Goal: Transaction & Acquisition: Purchase product/service

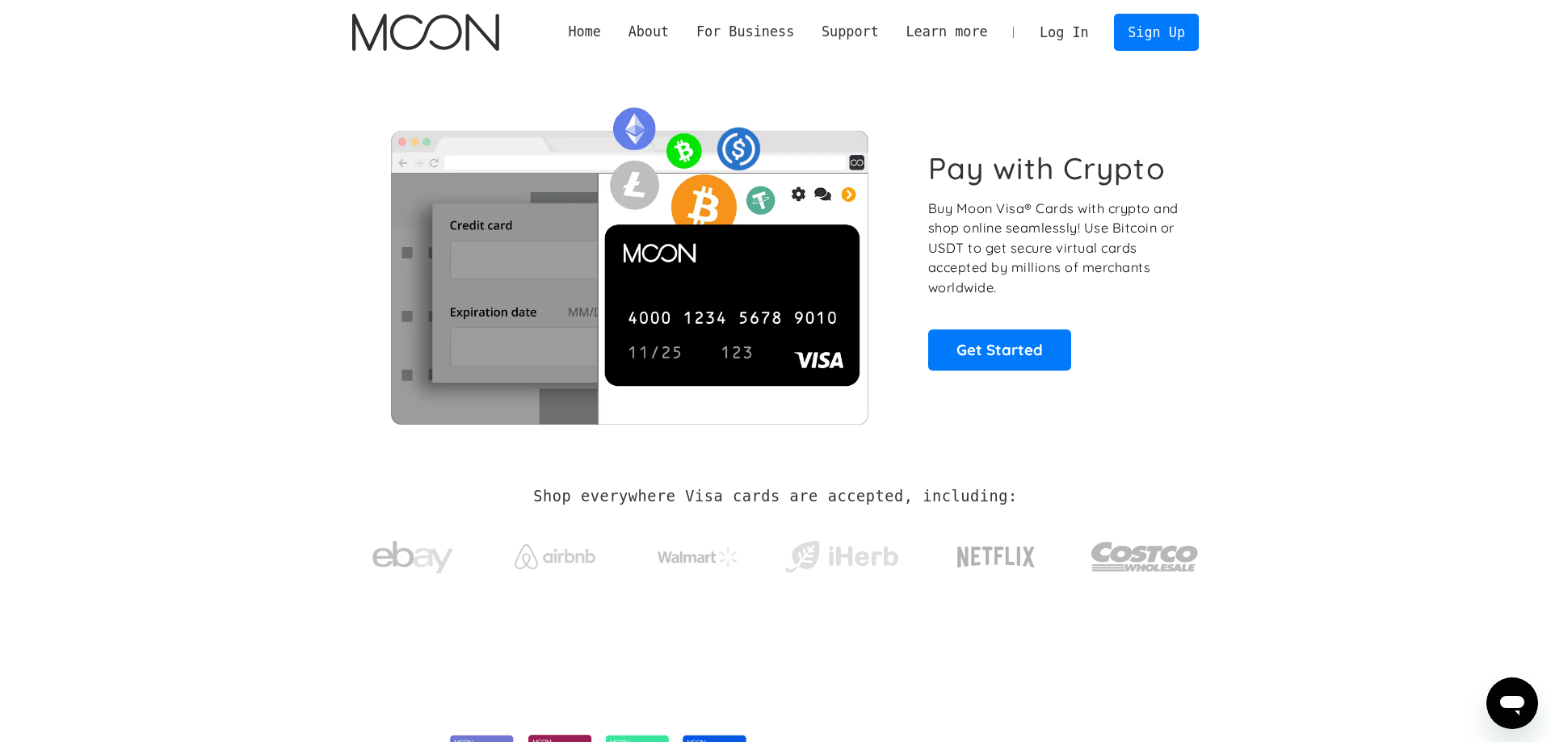
click at [1093, 29] on link "Log In" at bounding box center [1064, 33] width 76 height 36
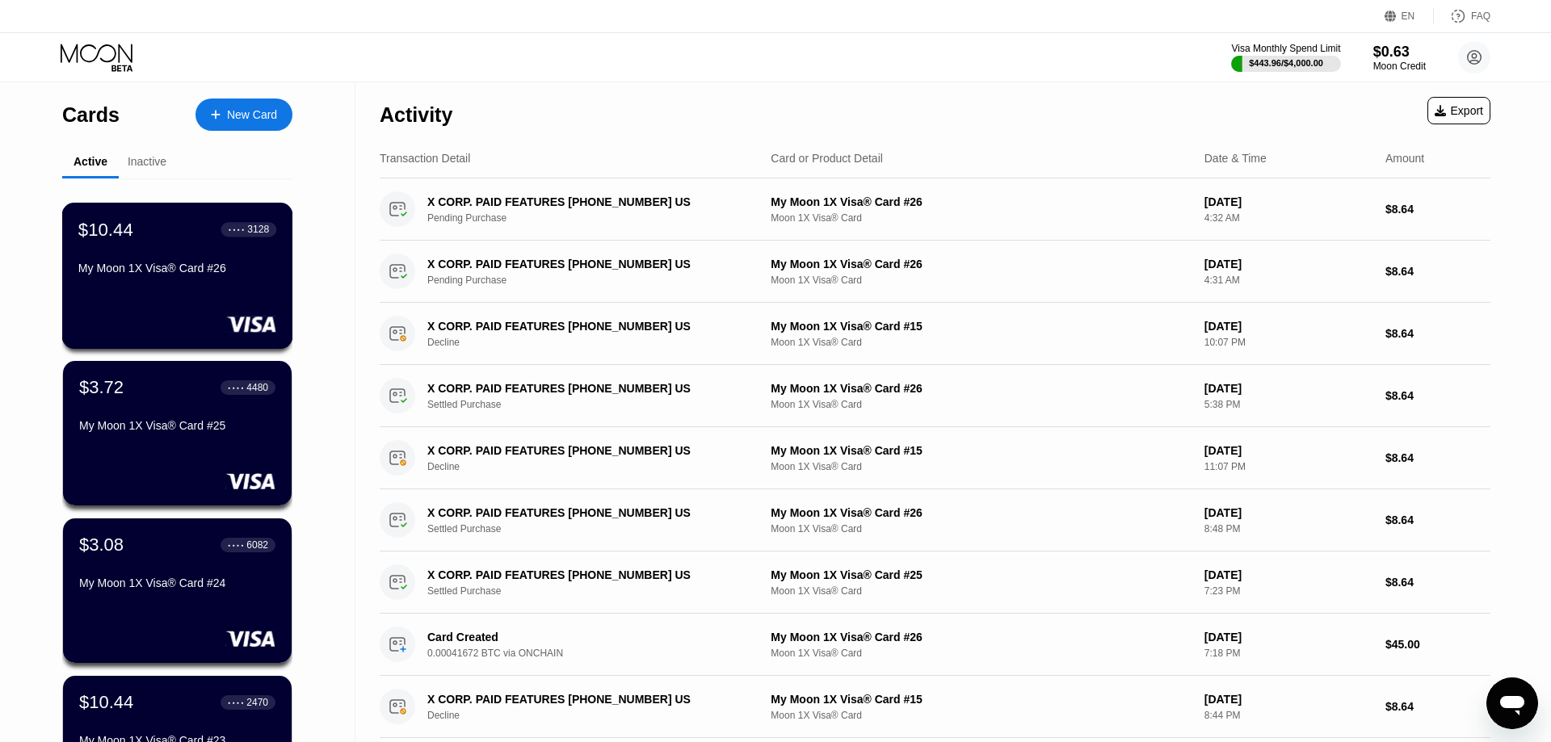
click at [187, 281] on div "My Moon 1X Visa® Card #26" at bounding box center [177, 271] width 198 height 19
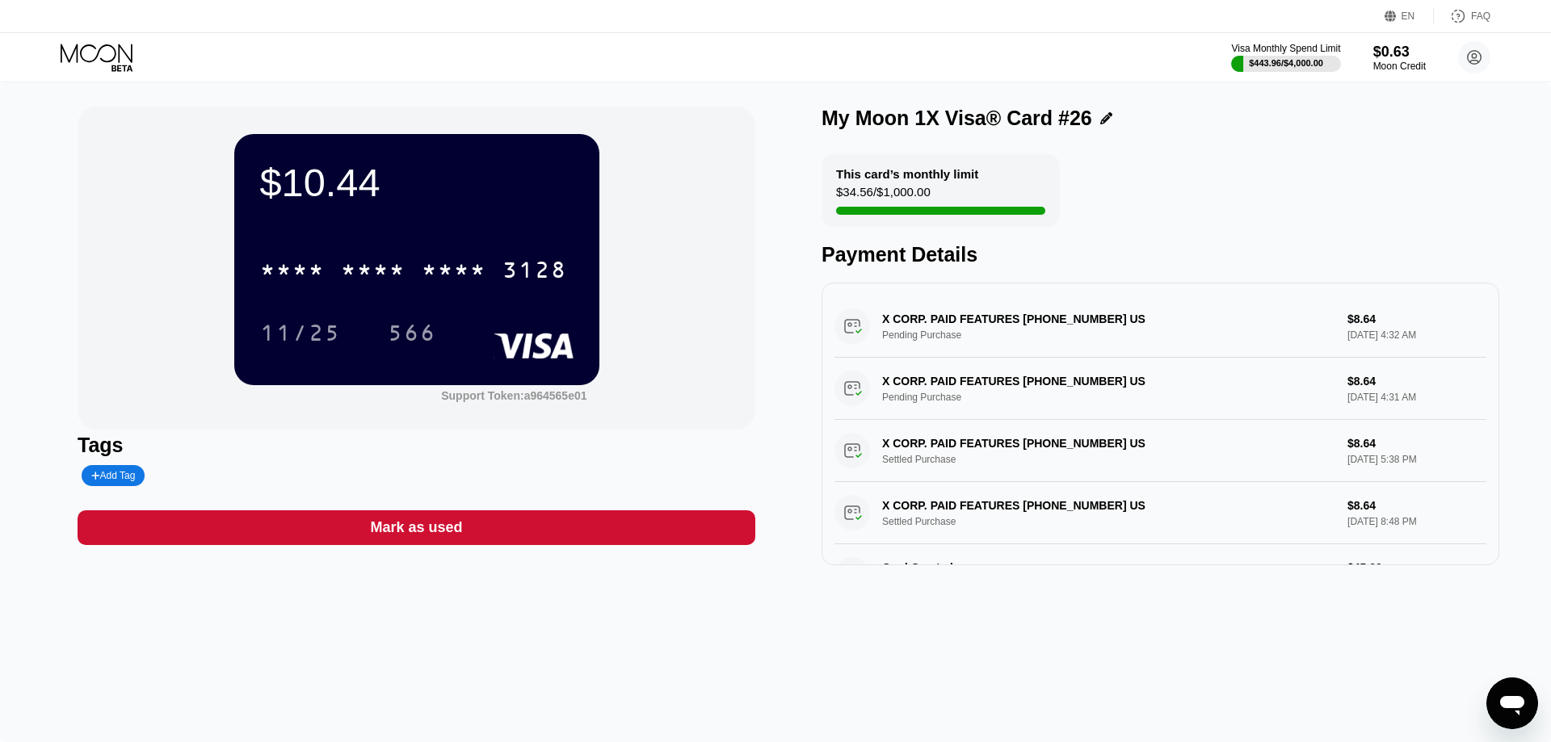
drag, startPoint x: 497, startPoint y: 266, endPoint x: 532, endPoint y: 262, distance: 35.7
click at [497, 266] on div "* * * * * * * * * * * * 3128" at bounding box center [413, 270] width 326 height 40
drag, startPoint x: 100, startPoint y: 52, endPoint x: 94, endPoint y: 60, distance: 9.2
click at [103, 54] on icon at bounding box center [98, 58] width 75 height 28
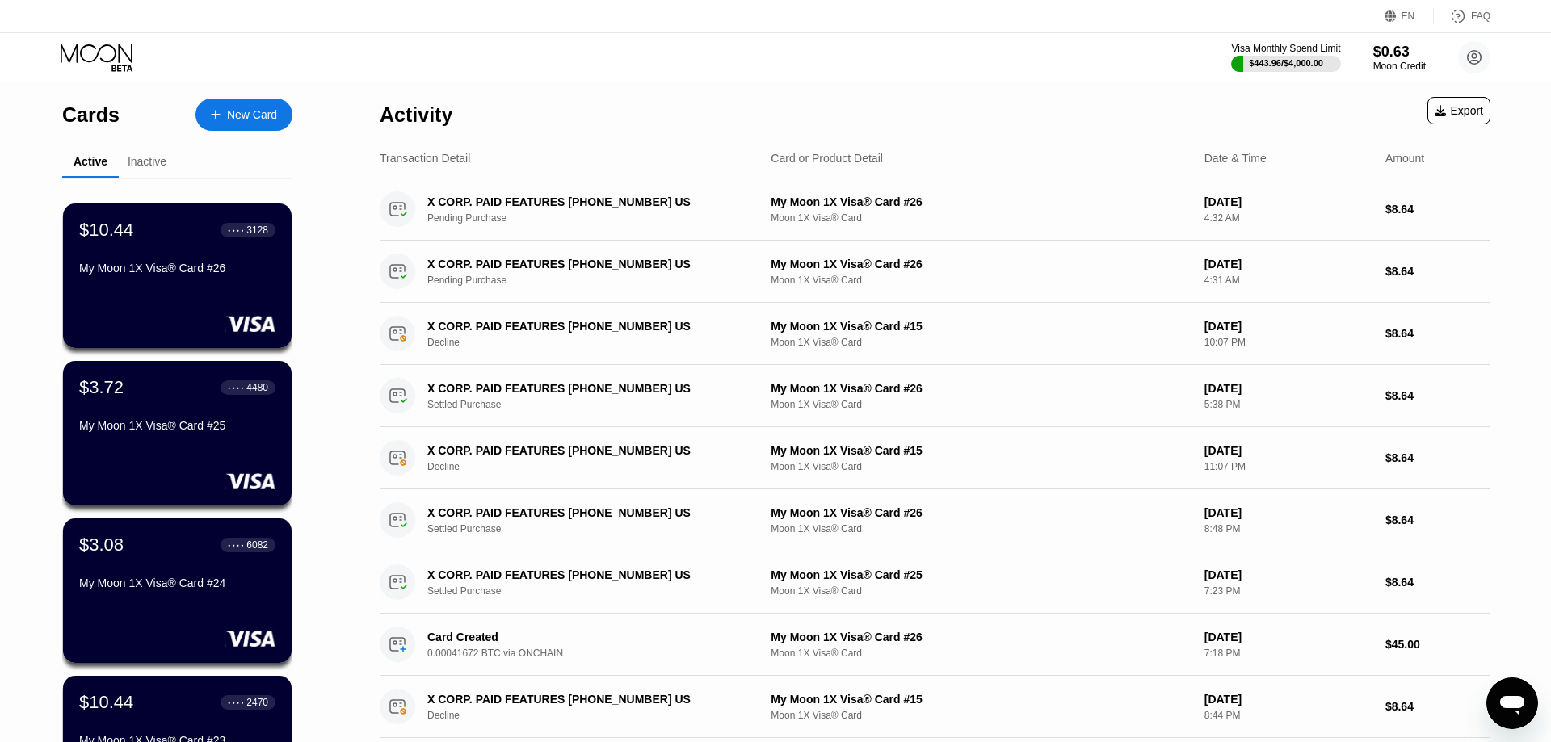
drag, startPoint x: 171, startPoint y: 109, endPoint x: 181, endPoint y: 111, distance: 9.8
click at [172, 109] on div "Cards New Card" at bounding box center [177, 110] width 230 height 57
click at [216, 117] on icon at bounding box center [216, 114] width 10 height 11
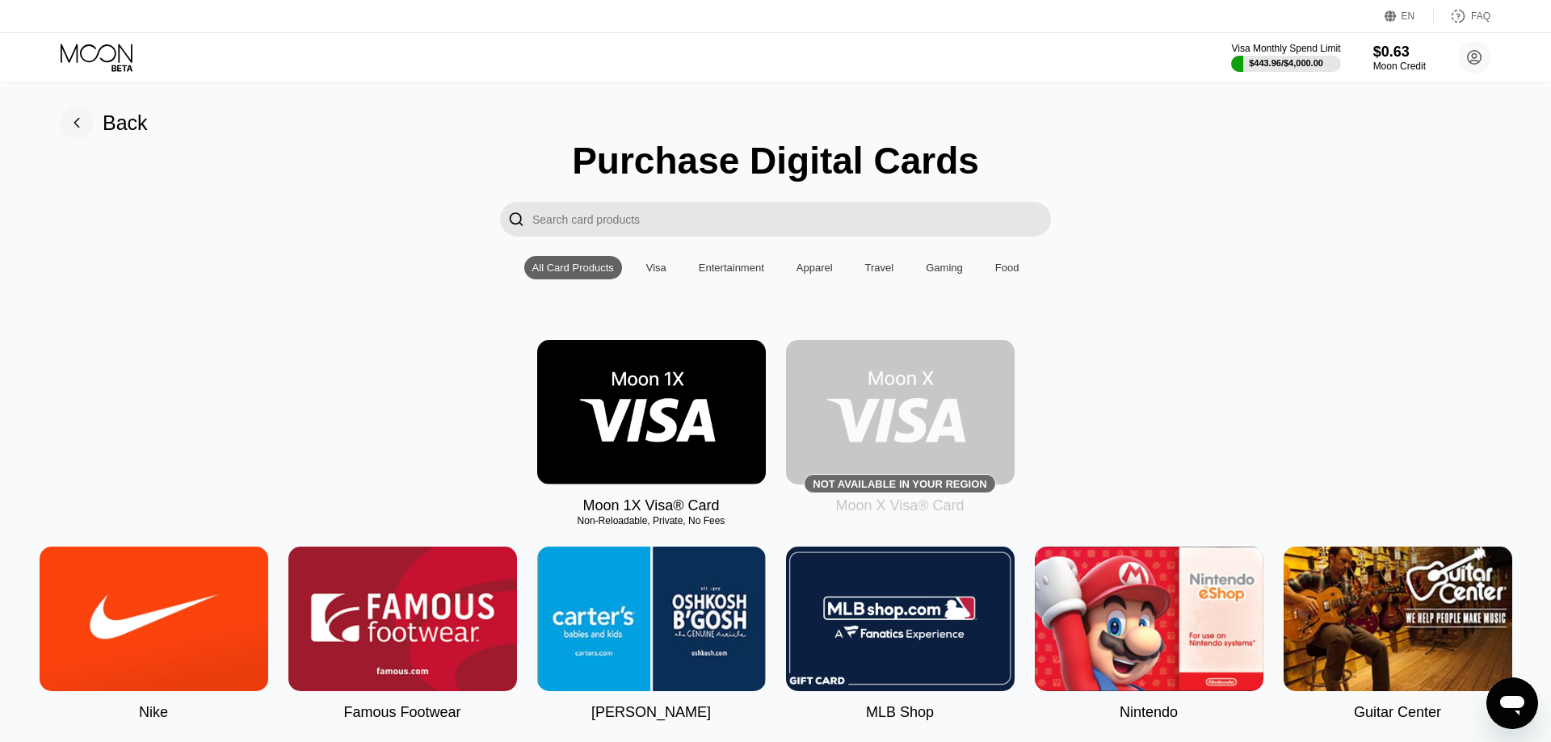
click at [403, 460] on div "Moon 1X Visa® Card Non-Reloadable, Private, No Fees Not available in your regio…" at bounding box center [775, 427] width 1502 height 174
click at [614, 402] on img at bounding box center [651, 412] width 229 height 145
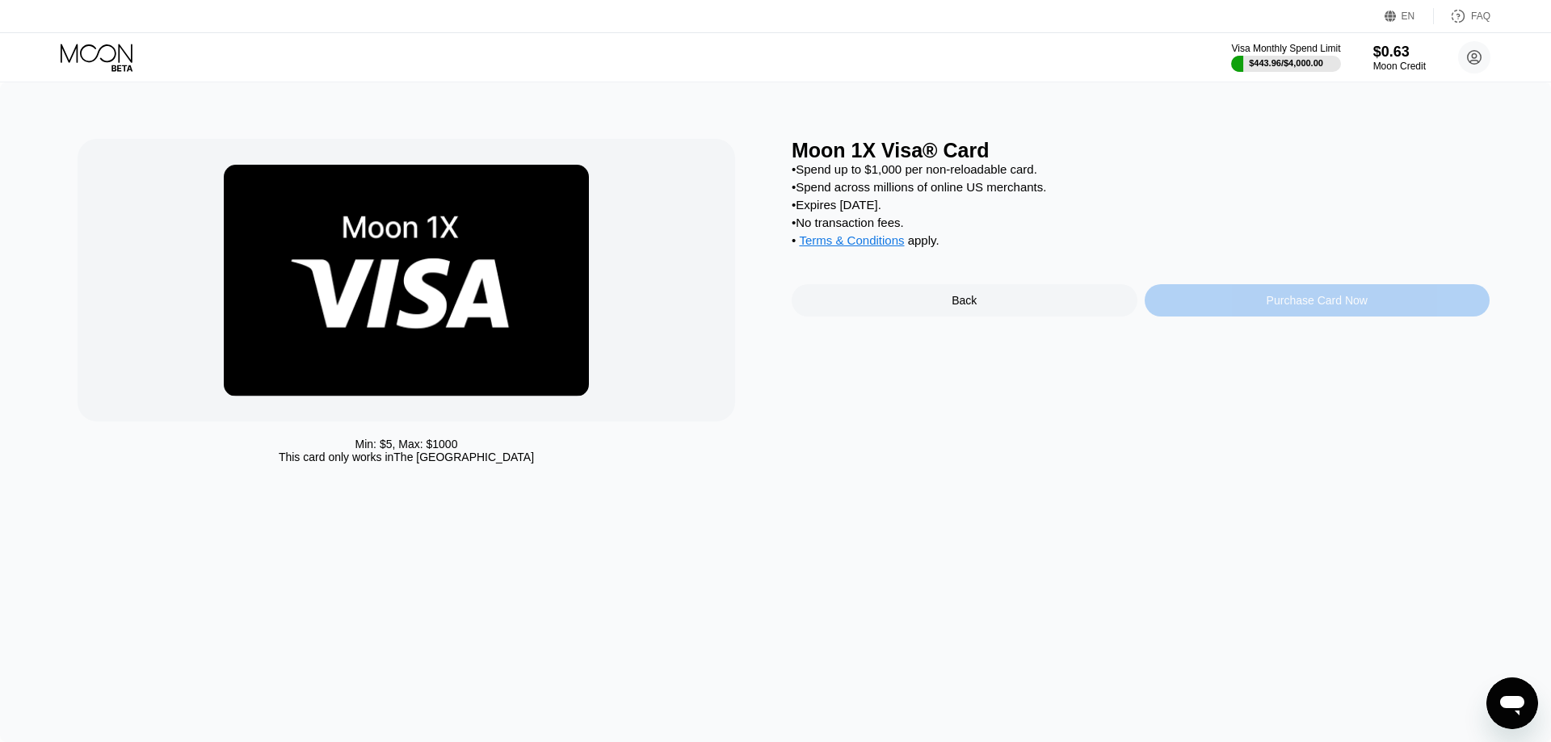
click at [1269, 307] on div "Purchase Card Now" at bounding box center [1316, 300] width 101 height 13
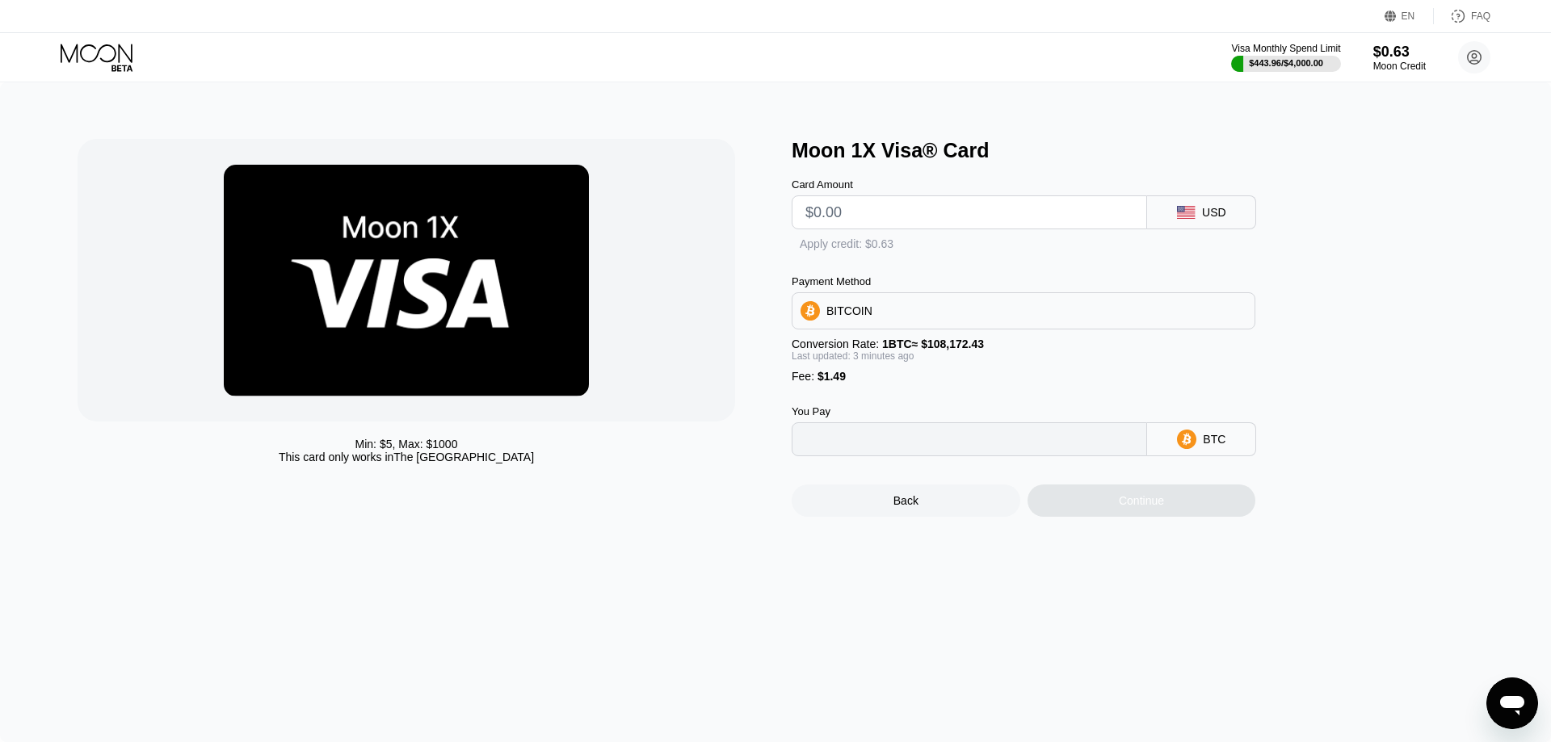
type input "0"
click at [949, 223] on input "text" at bounding box center [969, 212] width 328 height 32
type input "$45"
type input "0.00042978"
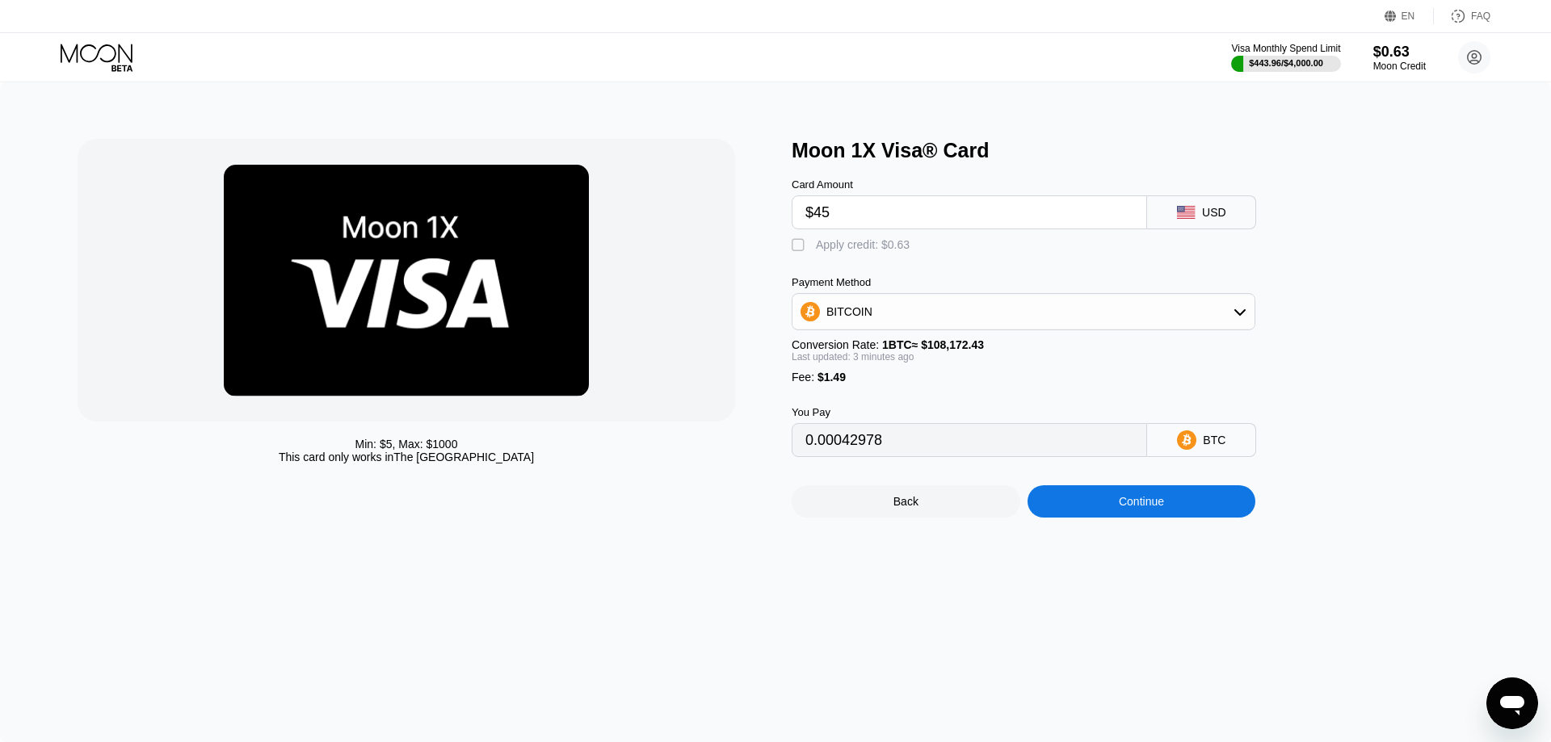
type input "$45"
click at [1105, 518] on div "Continue" at bounding box center [1141, 501] width 229 height 32
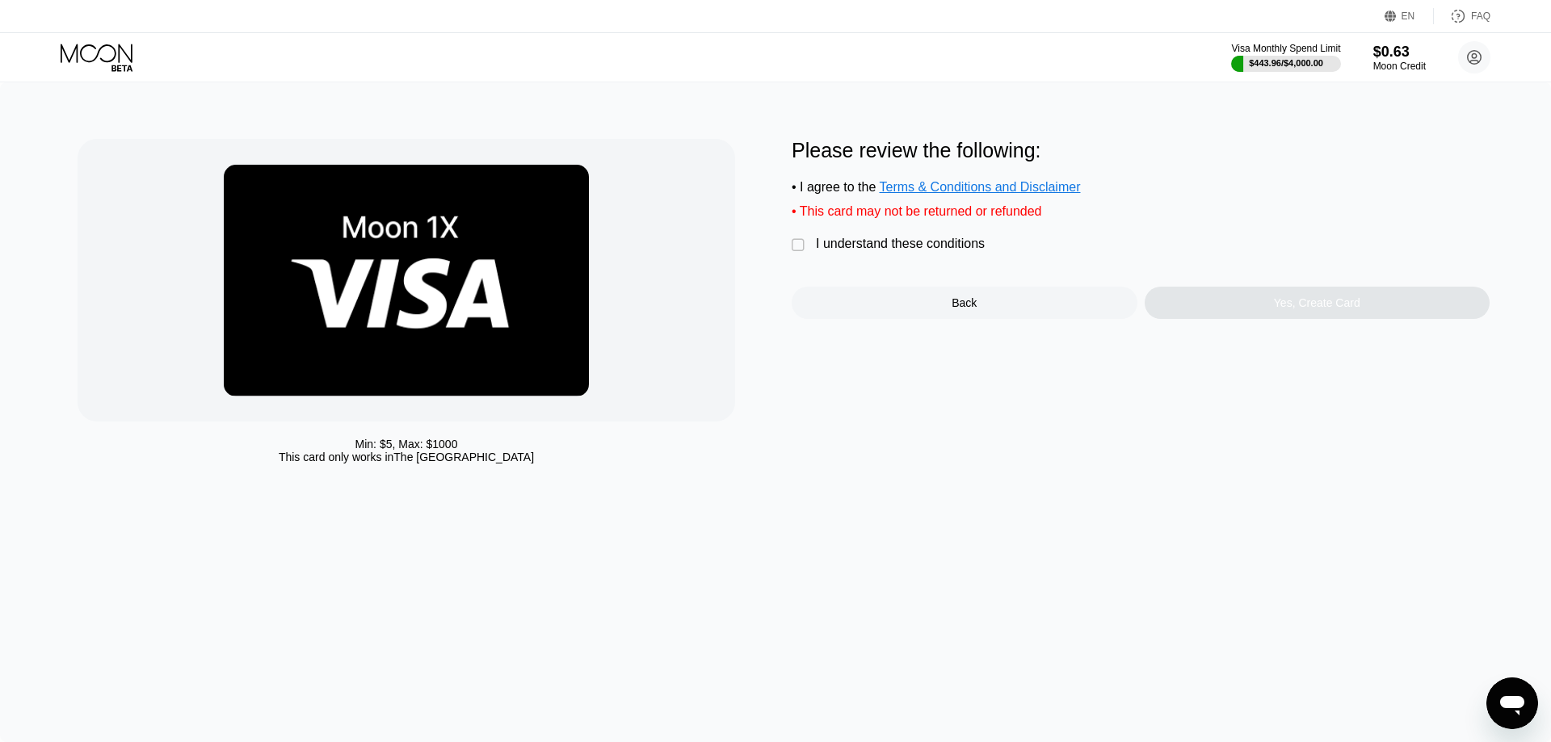
click at [953, 251] on div "I understand these conditions" at bounding box center [900, 244] width 169 height 15
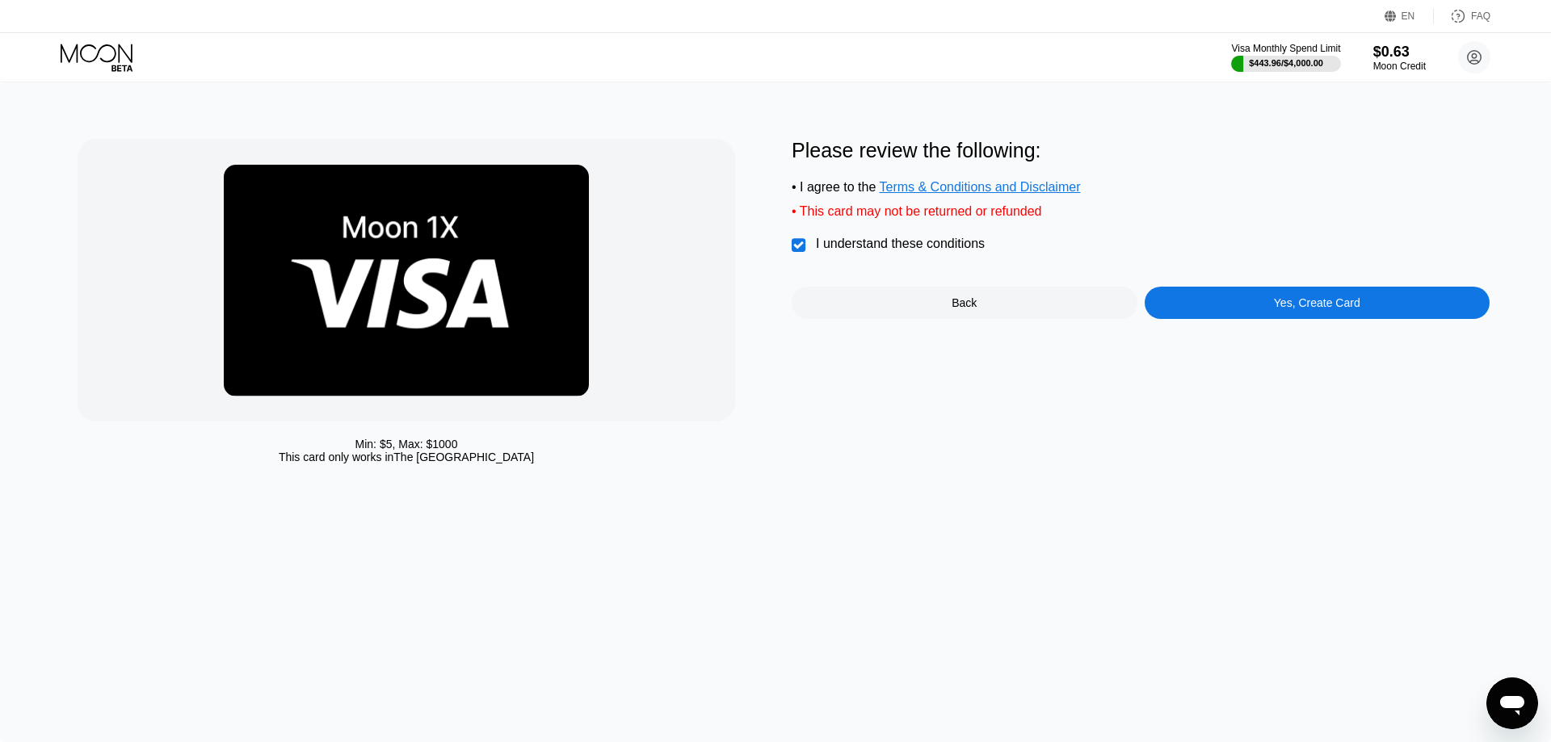
click at [1293, 292] on div "Please review the following: • I agree to the Terms & Conditions and Disclaimer…" at bounding box center [1140, 229] width 698 height 180
click at [1303, 306] on div "Yes, Create Card" at bounding box center [1317, 302] width 86 height 13
drag, startPoint x: 1216, startPoint y: 204, endPoint x: 1246, endPoint y: 320, distance: 119.3
click at [1215, 207] on div "Please review the following: • I agree to the Terms & Conditions and Disclaimer…" at bounding box center [1140, 229] width 698 height 180
click at [1248, 319] on div "Yes, Create Card" at bounding box center [1317, 303] width 346 height 32
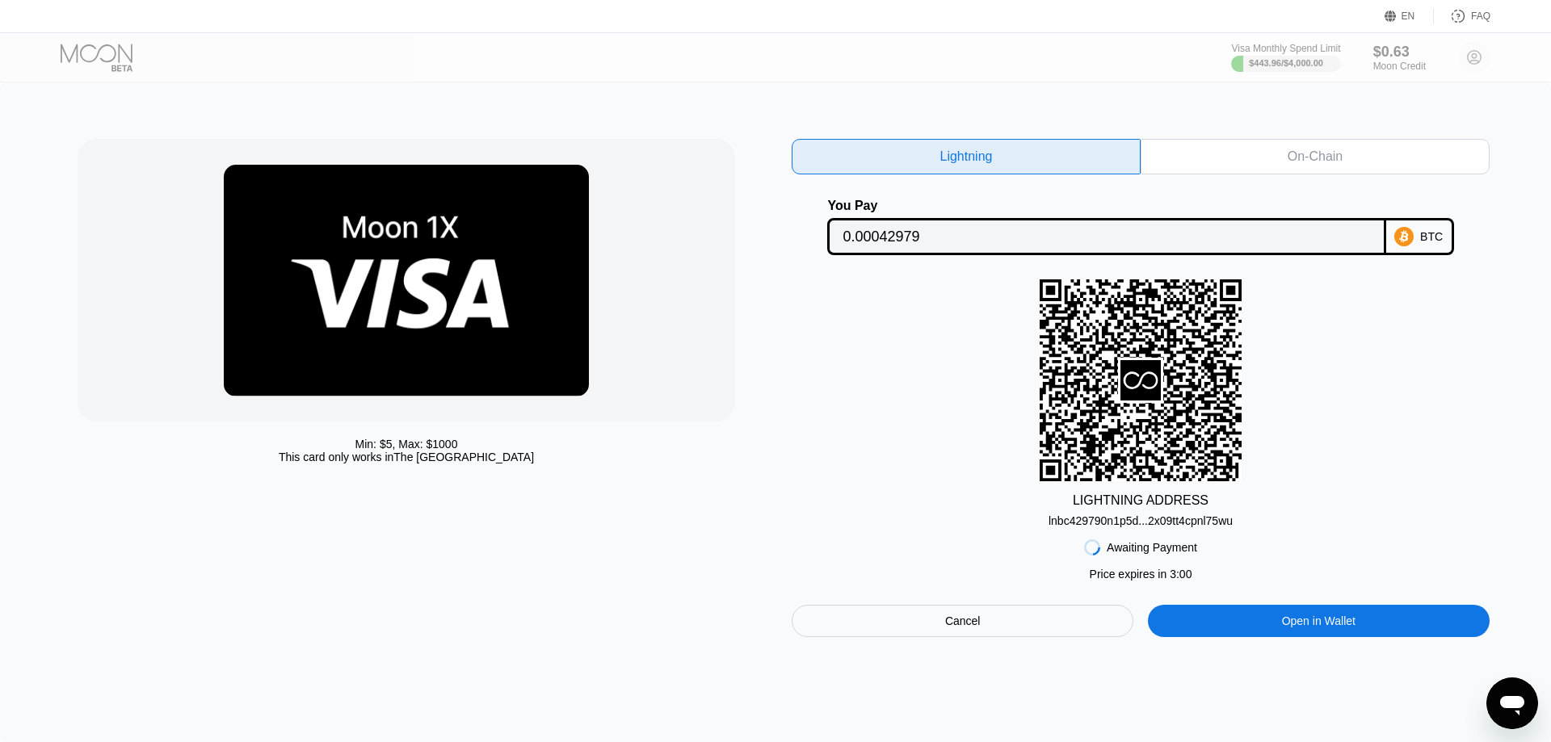
click at [1207, 165] on div "On-Chain" at bounding box center [1314, 157] width 349 height 36
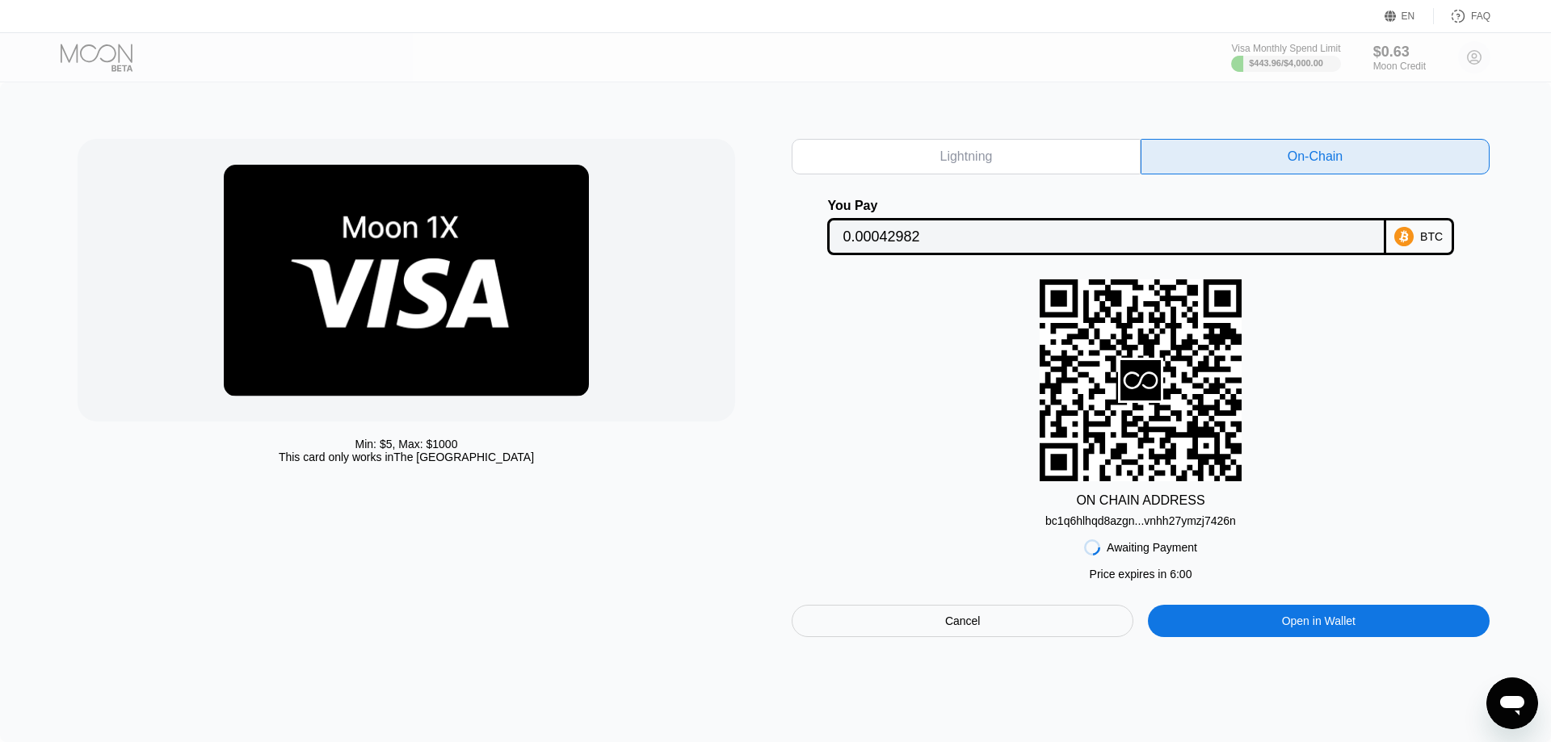
click at [940, 237] on input "0.00042982" at bounding box center [1105, 236] width 527 height 32
drag, startPoint x: 867, startPoint y: 218, endPoint x: 926, endPoint y: 243, distance: 64.0
click at [867, 219] on div "You Pay 0.00042982" at bounding box center [1106, 227] width 558 height 57
click at [1127, 527] on div "bc1q6hlhqd8azgn...vnhh27ymzj7426n" at bounding box center [1140, 520] width 191 height 13
drag, startPoint x: 882, startPoint y: 238, endPoint x: 1545, endPoint y: 306, distance: 666.5
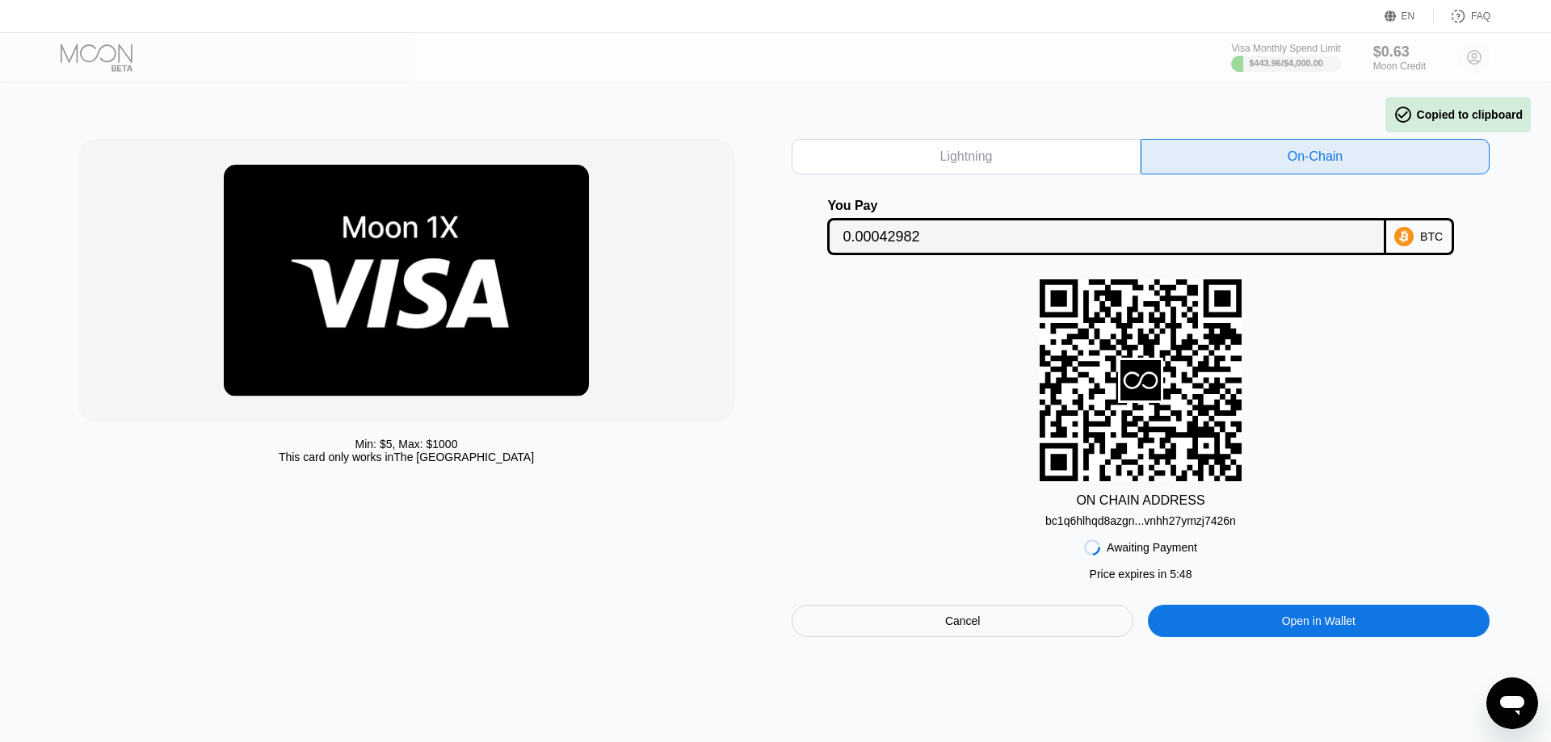
click at [883, 237] on input "0.00042982" at bounding box center [1105, 236] width 527 height 32
